Goal: Navigation & Orientation: Find specific page/section

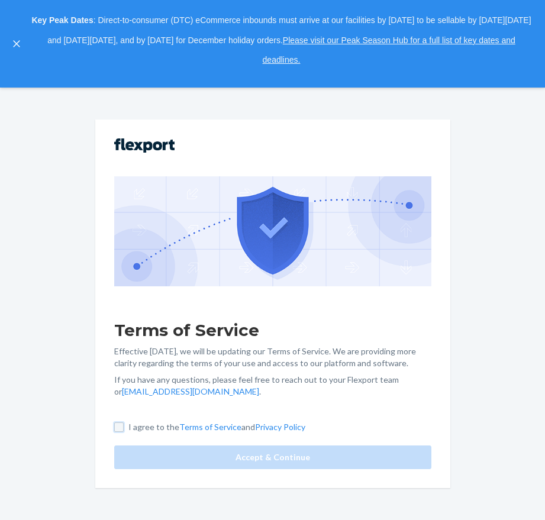
click at [116, 428] on input "I agree to the Terms of Service and Privacy Policy" at bounding box center [118, 426] width 9 height 9
checkbox input "true"
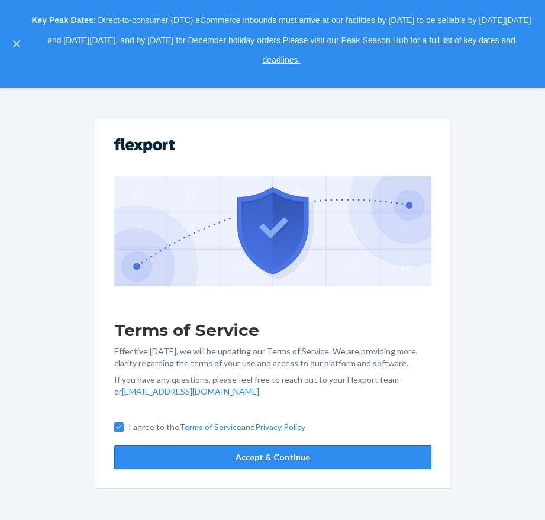
click at [150, 465] on button "Accept & Continue" at bounding box center [272, 457] width 317 height 24
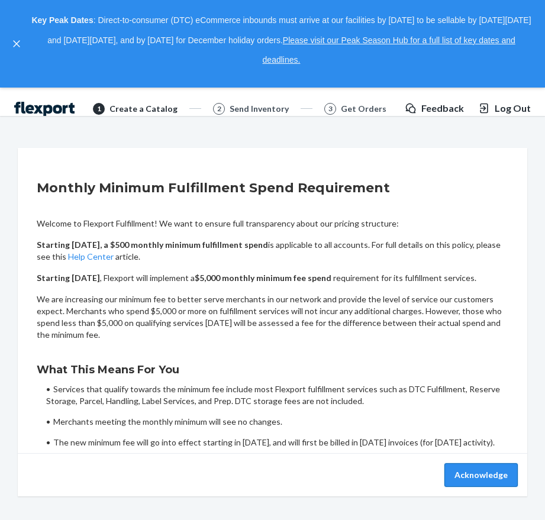
click at [485, 487] on button "Acknowledge" at bounding box center [480, 475] width 73 height 24
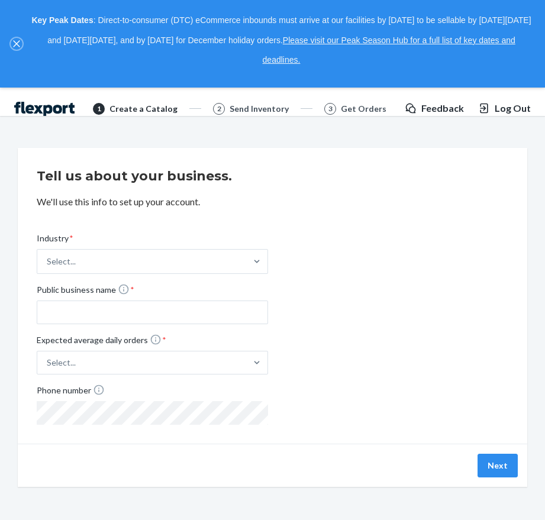
click at [18, 41] on icon "close," at bounding box center [16, 43] width 7 height 7
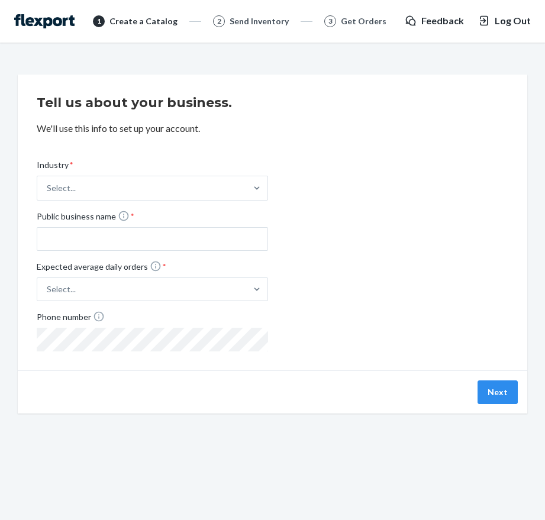
click at [63, 27] on img at bounding box center [44, 21] width 60 height 14
click at [63, 25] on img at bounding box center [44, 21] width 60 height 14
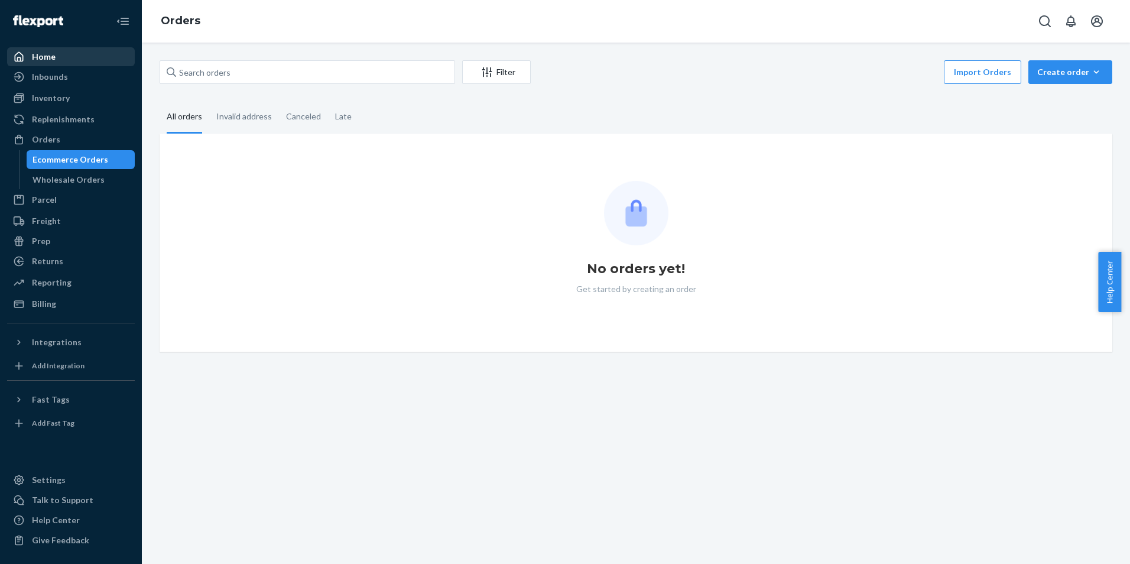
click at [86, 59] on div "Home" at bounding box center [70, 56] width 125 height 17
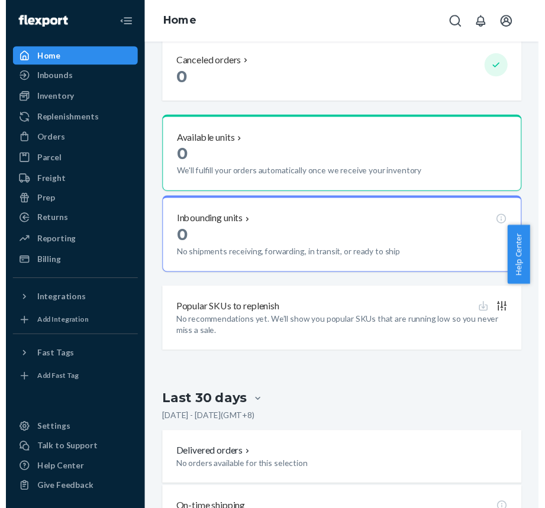
scroll to position [641, 0]
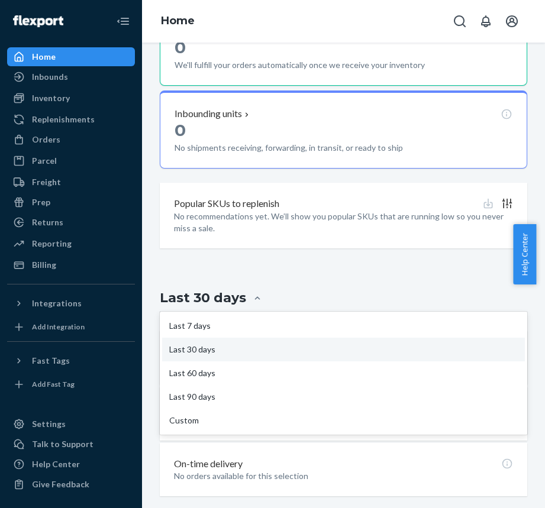
click at [477, 289] on div "Last 30 days" at bounding box center [343, 298] width 367 height 22
click at [187, 298] on input "option Last 30 days focused, 2 of 5. 5 results available. Use Up and Down to ch…" at bounding box center [187, 298] width 0 height 0
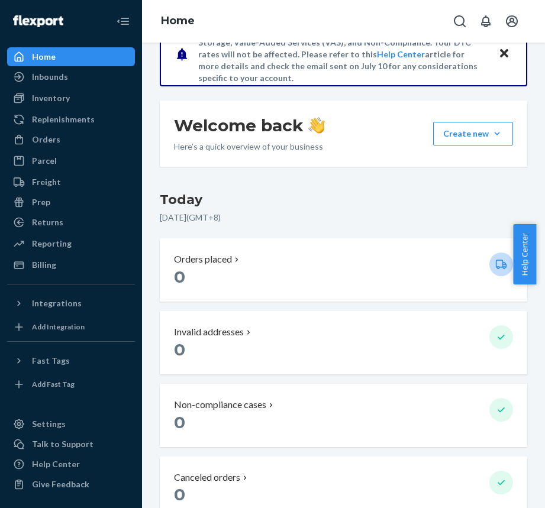
scroll to position [0, 0]
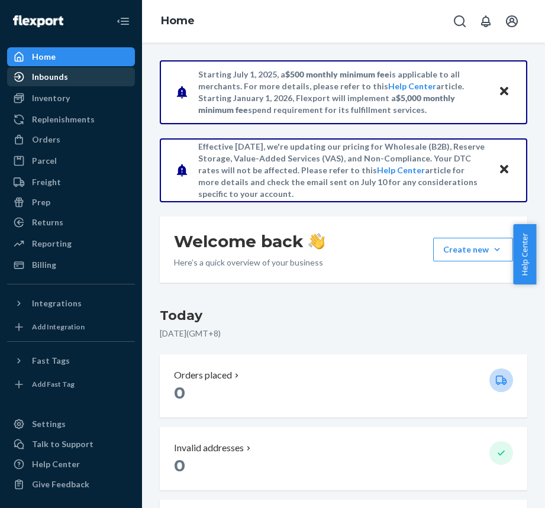
click at [67, 78] on div "Inbounds" at bounding box center [70, 77] width 125 height 17
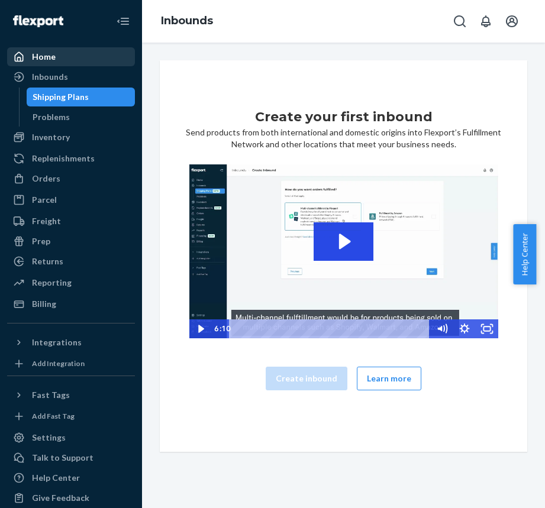
click at [69, 53] on div "Home" at bounding box center [70, 56] width 125 height 17
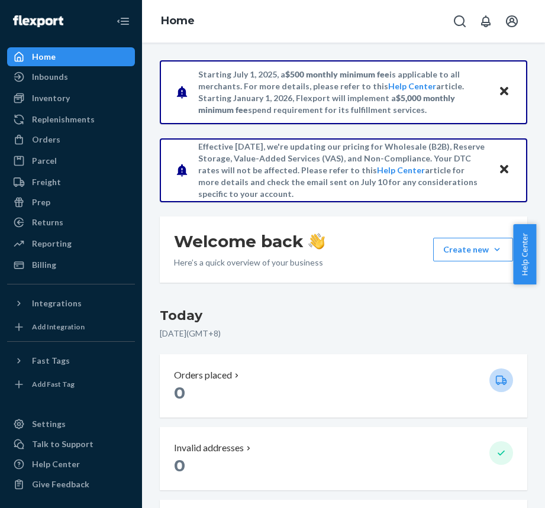
click at [451, 324] on h3 "Today" at bounding box center [343, 315] width 367 height 19
click at [372, 314] on h3 "Today" at bounding box center [343, 315] width 367 height 19
click at [427, 330] on p "September 24, 2025 ( GMT+8 )" at bounding box center [343, 334] width 367 height 12
